Goal: Navigation & Orientation: Find specific page/section

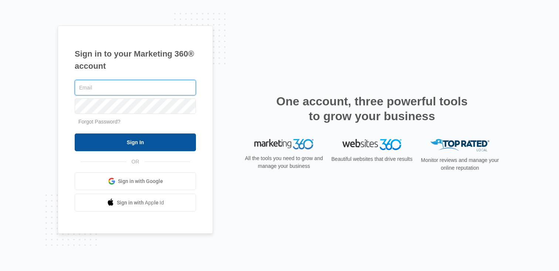
type input "hollie.giddens@madwire.com"
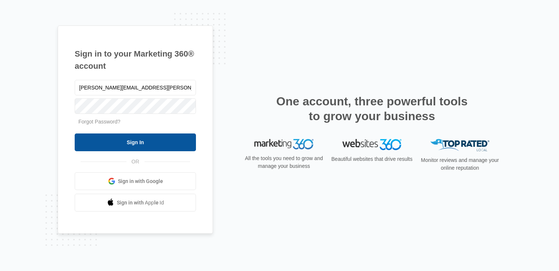
click at [115, 144] on input "Sign In" at bounding box center [135, 143] width 121 height 18
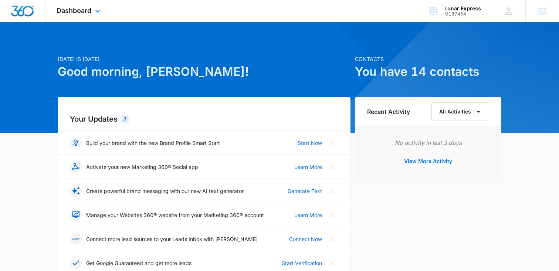
click at [77, 16] on div "Dashboard Apps Reputation Websites Forms CRM Email Social Shop Content Ads Inte…" at bounding box center [80, 11] width 68 height 22
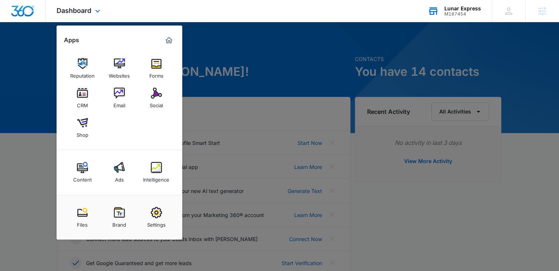
click at [454, 11] on div "M187454" at bounding box center [463, 13] width 37 height 5
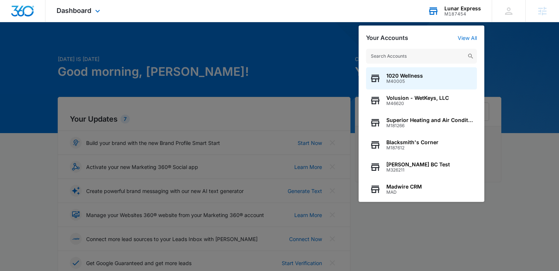
click at [396, 56] on input "text" at bounding box center [421, 56] width 111 height 15
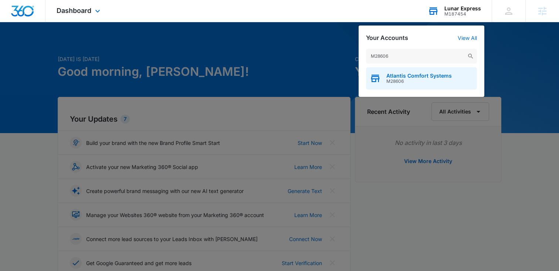
type input "M28606"
click at [388, 84] on span "M28606" at bounding box center [419, 81] width 65 height 5
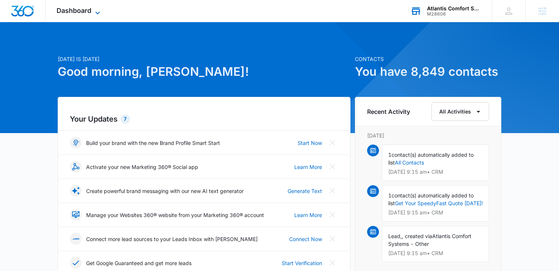
click at [97, 13] on icon at bounding box center [97, 12] width 4 height 3
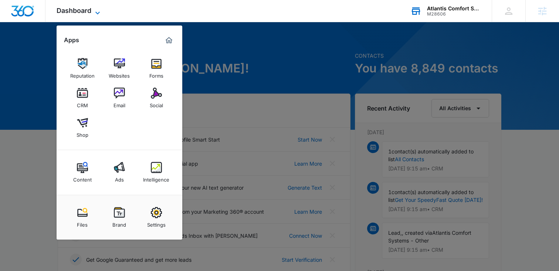
scroll to position [6, 0]
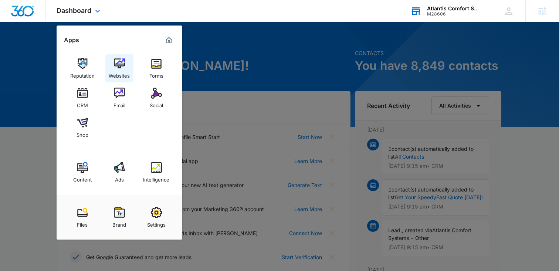
click at [112, 59] on link "Websites" at bounding box center [119, 68] width 28 height 28
